Goal: Information Seeking & Learning: Learn about a topic

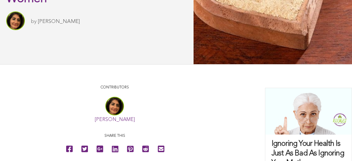
scroll to position [131, 0]
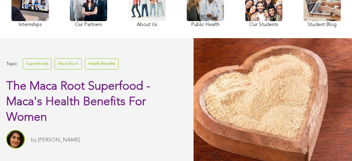
click at [303, 23] on link at bounding box center [321, 6] width 37 height 45
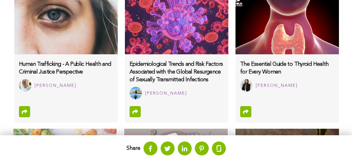
scroll to position [233, 0]
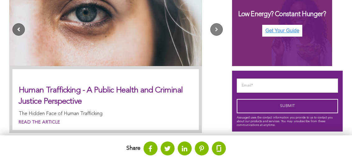
click at [18, 36] on button "Previous" at bounding box center [18, 29] width 12 height 12
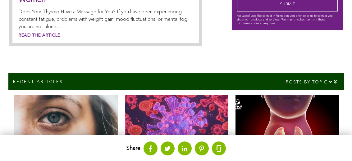
scroll to position [171, 0]
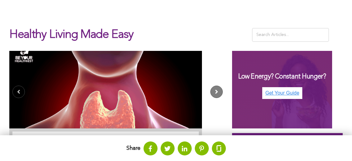
click at [210, 98] on button "Next" at bounding box center [216, 92] width 12 height 12
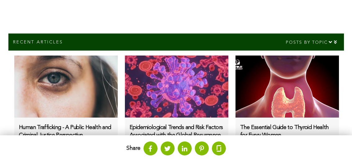
scroll to position [275, 0]
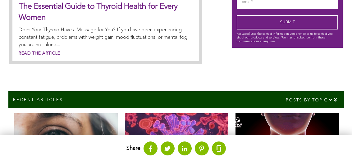
scroll to position [337, 0]
